Goal: Task Accomplishment & Management: Use online tool/utility

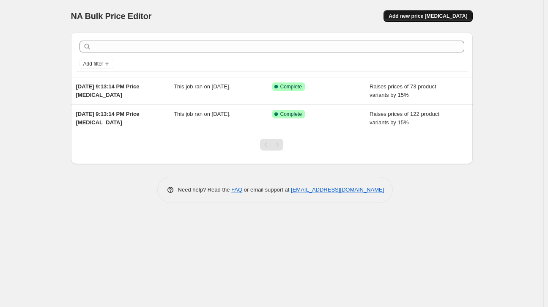
click at [449, 17] on span "Add new price change job" at bounding box center [427, 16] width 79 height 7
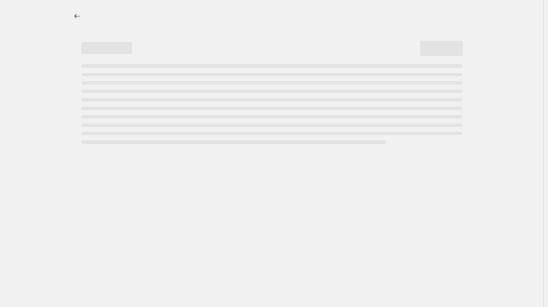
select select "percentage"
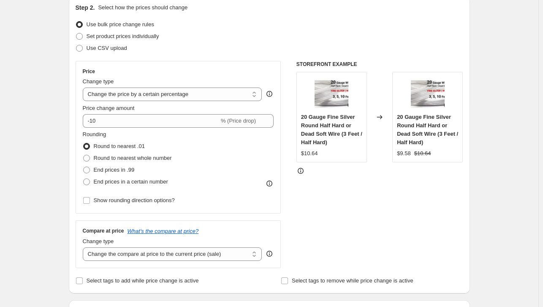
scroll to position [127, 0]
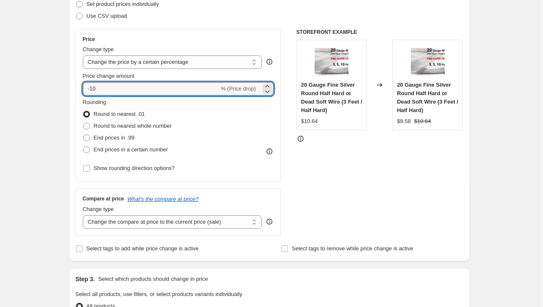
drag, startPoint x: 100, startPoint y: 85, endPoint x: 84, endPoint y: 86, distance: 16.1
click at [84, 86] on div "Price Change type Change the price to a certain amount Change the price by a ce…" at bounding box center [179, 105] width 206 height 153
type input "20"
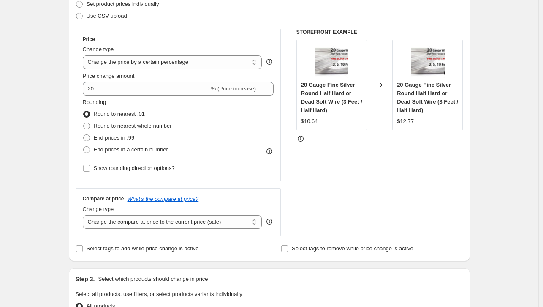
click at [500, 180] on div "Create new price change job. This page is ready Create new price change job Dra…" at bounding box center [269, 302] width 539 height 858
click at [113, 140] on span "End prices in .99" at bounding box center [114, 137] width 41 height 6
click at [84, 135] on input "End prices in .99" at bounding box center [83, 134] width 0 height 0
radio input "true"
click at [108, 151] on span "End prices in a certain number" at bounding box center [131, 149] width 74 height 6
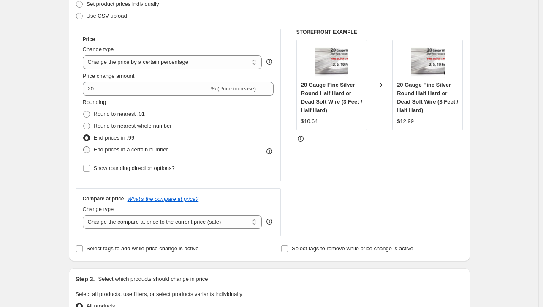
click at [84, 147] on input "End prices in a certain number" at bounding box center [83, 146] width 0 height 0
radio input "true"
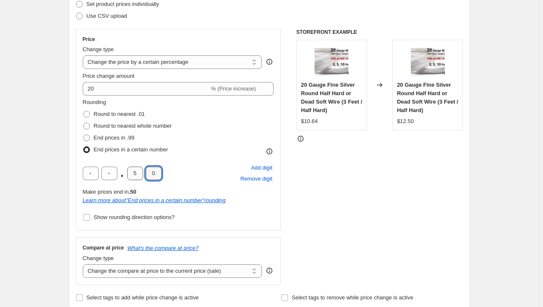
drag, startPoint x: 158, startPoint y: 172, endPoint x: 134, endPoint y: 174, distance: 23.7
click at [134, 174] on div ". 5 0" at bounding box center [122, 174] width 79 height 14
drag, startPoint x: 134, startPoint y: 172, endPoint x: 144, endPoint y: 174, distance: 10.3
click at [143, 174] on input "5" at bounding box center [135, 174] width 16 height 14
type input "9"
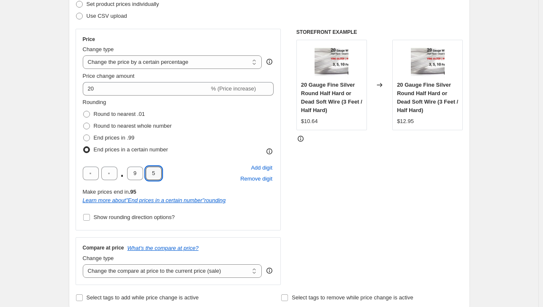
type input "5"
click at [262, 195] on div "Make prices end in .95" at bounding box center [178, 192] width 191 height 8
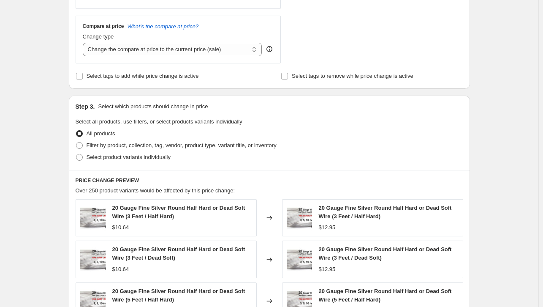
scroll to position [380, 0]
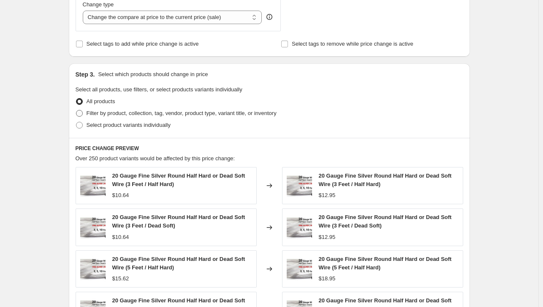
click at [114, 113] on span "Filter by product, collection, tag, vendor, product type, variant title, or inv…" at bounding box center [182, 113] width 190 height 6
click at [76, 110] on input "Filter by product, collection, tag, vendor, product type, variant title, or inv…" at bounding box center [76, 110] width 0 height 0
radio input "true"
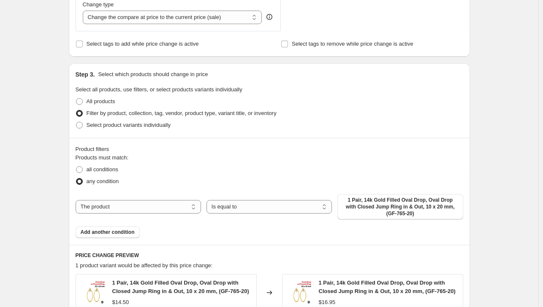
scroll to position [379, 0]
click at [103, 126] on span "Select product variants individually" at bounding box center [129, 126] width 84 height 6
click at [76, 123] on input "Select product variants individually" at bounding box center [76, 123] width 0 height 0
radio input "true"
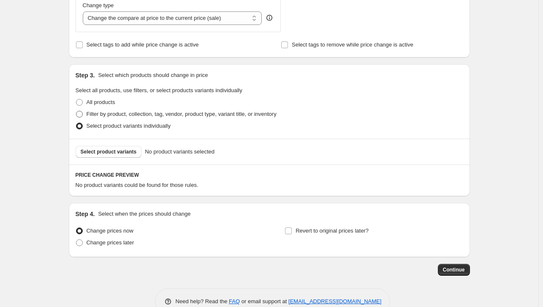
click at [101, 114] on span "Filter by product, collection, tag, vendor, product type, variant title, or inv…" at bounding box center [182, 114] width 190 height 6
click at [76, 111] on input "Filter by product, collection, tag, vendor, product type, variant title, or inv…" at bounding box center [76, 111] width 0 height 0
radio input "true"
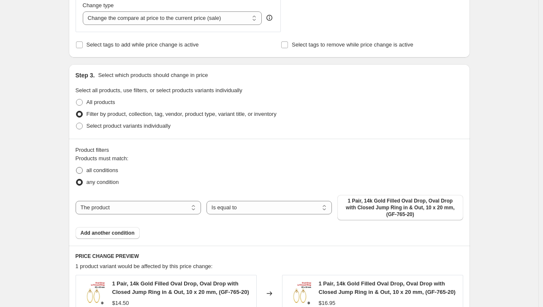
click at [96, 169] on span "all conditions" at bounding box center [103, 170] width 32 height 6
click at [76, 167] on input "all conditions" at bounding box center [76, 167] width 0 height 0
radio input "true"
click at [322, 209] on select "Is equal to Is not equal to" at bounding box center [270, 208] width 126 height 14
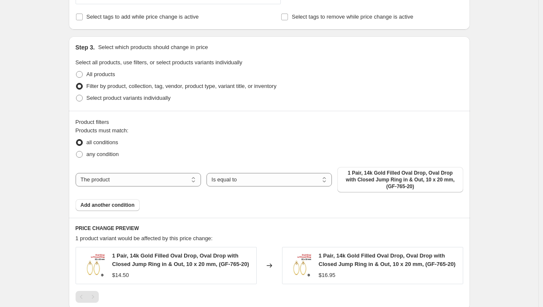
scroll to position [422, 0]
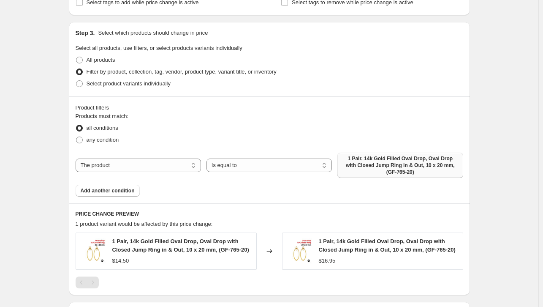
click at [374, 165] on span "1 Pair, 14k Gold Filled Oval Drop, Oval Drop with Closed Jump Ring in & Out, 10…" at bounding box center [400, 165] width 115 height 20
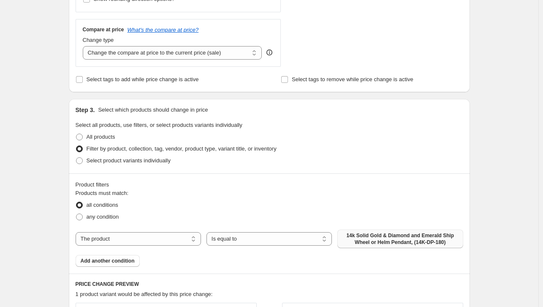
scroll to position [364, 0]
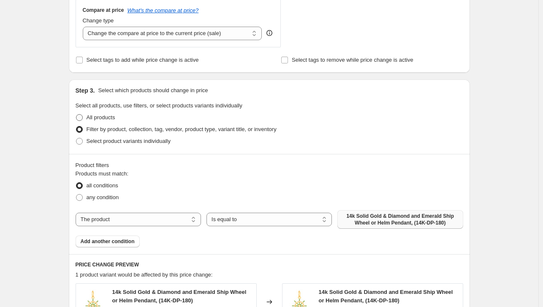
click at [98, 117] on span "All products" at bounding box center [101, 117] width 29 height 6
click at [76, 115] on input "All products" at bounding box center [76, 114] width 0 height 0
radio input "true"
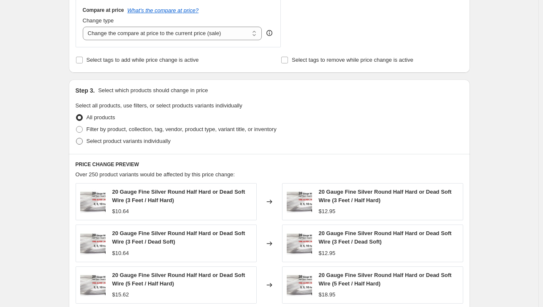
click at [101, 142] on span "Select product variants individually" at bounding box center [129, 141] width 84 height 6
click at [76, 138] on input "Select product variants individually" at bounding box center [76, 138] width 0 height 0
radio input "true"
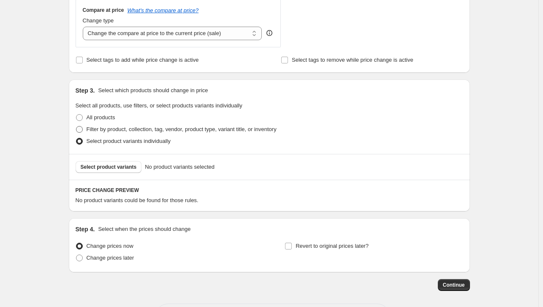
click at [105, 131] on span "Filter by product, collection, tag, vendor, product type, variant title, or inv…" at bounding box center [182, 129] width 190 height 6
click at [76, 126] on input "Filter by product, collection, tag, vendor, product type, variant title, or inv…" at bounding box center [76, 126] width 0 height 0
radio input "true"
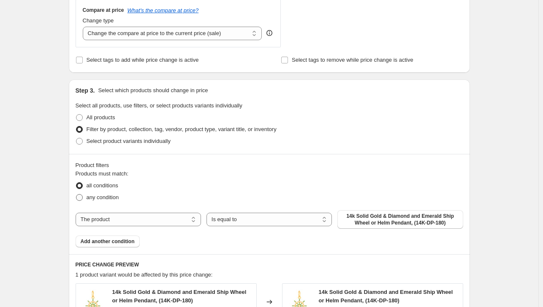
click at [90, 198] on span "any condition" at bounding box center [103, 197] width 33 height 6
click at [76, 194] on input "any condition" at bounding box center [76, 194] width 0 height 0
radio input "true"
click at [393, 211] on button "14k Solid Gold & Diamond and Emerald Ship Wheel or Helm Pendant, (14K-DP-180)" at bounding box center [401, 219] width 126 height 19
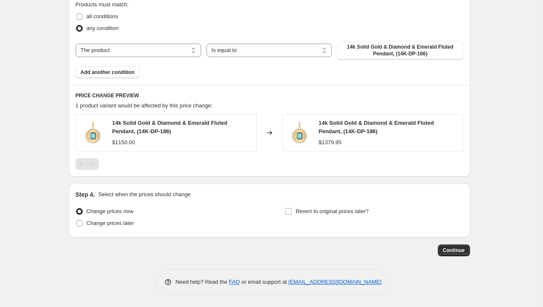
scroll to position [491, 0]
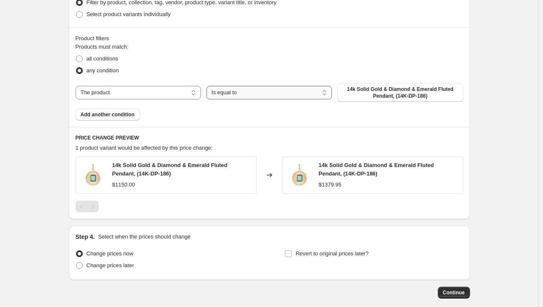
click at [319, 95] on select "Is equal to Is not equal to" at bounding box center [270, 93] width 126 height 14
click at [303, 67] on div "any condition" at bounding box center [270, 71] width 388 height 12
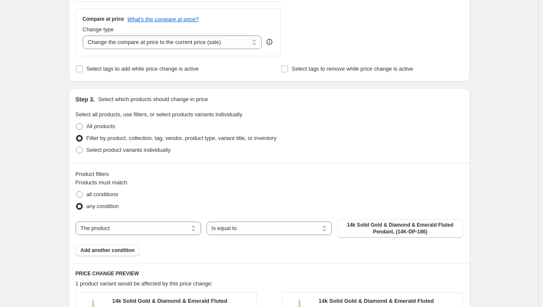
scroll to position [465, 0]
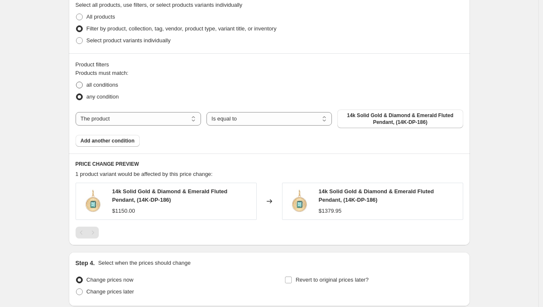
click at [110, 84] on span "all conditions" at bounding box center [103, 85] width 32 height 6
click at [76, 82] on input "all conditions" at bounding box center [76, 82] width 0 height 0
radio input "true"
click at [157, 119] on select "The product The product's collection The product's tag The product's vendor The…" at bounding box center [139, 119] width 126 height 14
select select "collection"
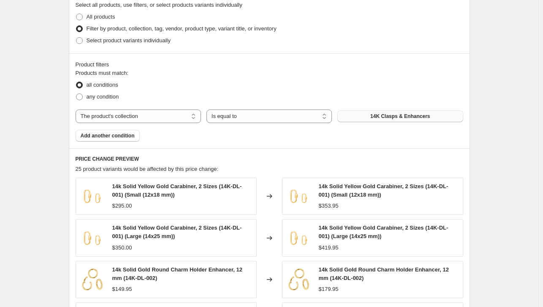
click at [380, 120] on button "14K Clasps & Enhancers" at bounding box center [401, 116] width 126 height 12
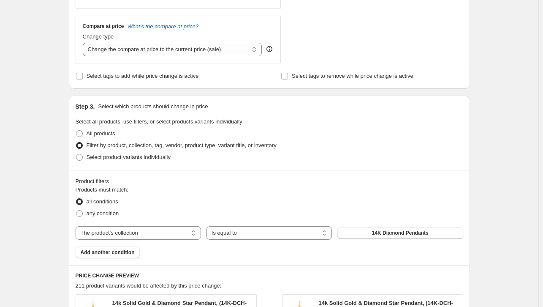
scroll to position [423, 0]
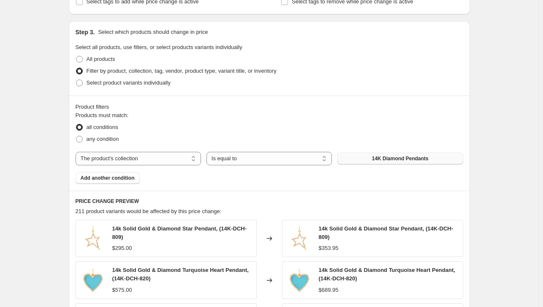
click at [416, 158] on span "14K Diamond Pendants" at bounding box center [400, 158] width 57 height 7
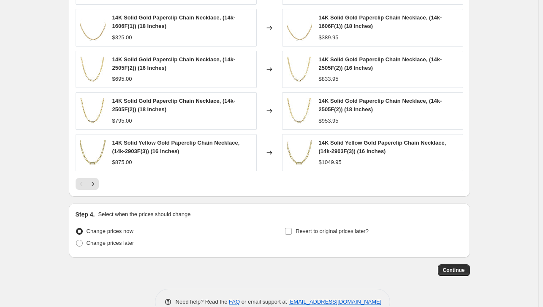
scroll to position [676, 0]
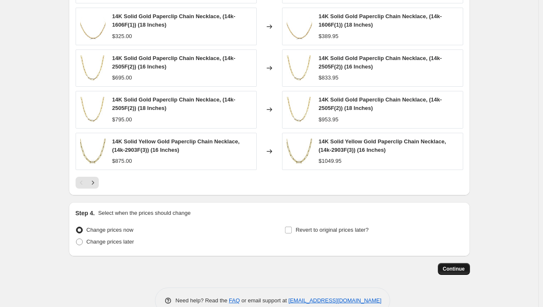
click at [453, 263] on button "Continue" at bounding box center [454, 269] width 32 height 12
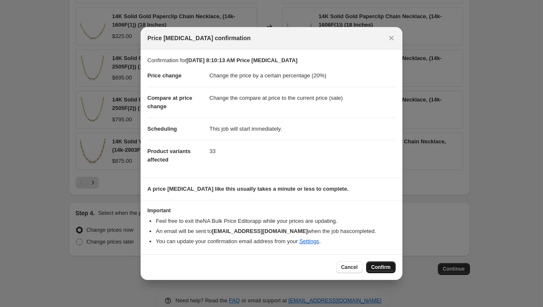
click at [385, 262] on button "Confirm" at bounding box center [381, 267] width 30 height 12
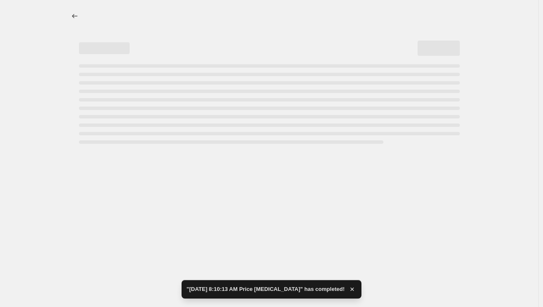
select select "percentage"
select select "collection"
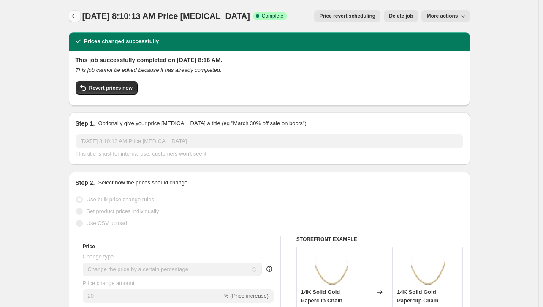
click at [79, 15] on icon "Price change jobs" at bounding box center [75, 16] width 8 height 8
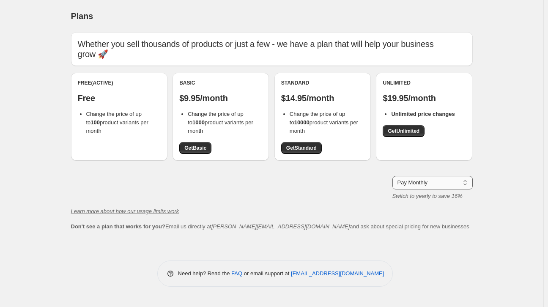
click at [418, 187] on select "Pay Monthly Pay Yearly (Save 16%)" at bounding box center [432, 183] width 80 height 14
click at [336, 192] on div "Pay Monthly Pay Yearly (Save 16%) Pay Monthly Switch to yearly to save 16%" at bounding box center [271, 188] width 401 height 25
